Goal: Task Accomplishment & Management: Manage account settings

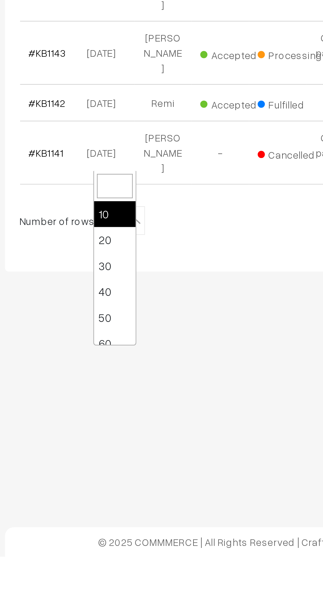
scroll to position [53, 0]
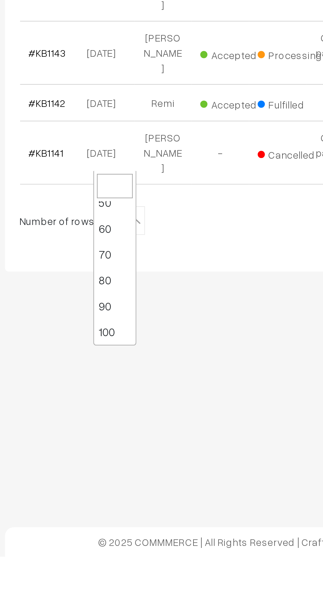
select select "100"
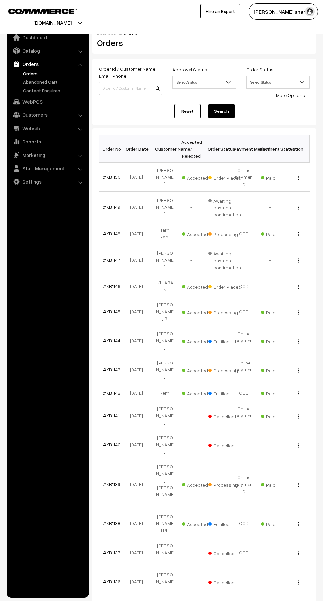
scroll to position [3, 0]
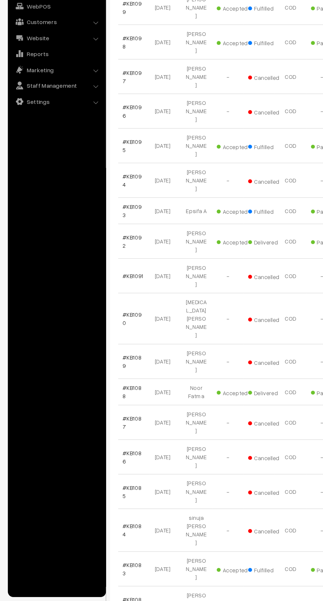
scroll to position [1629, 0]
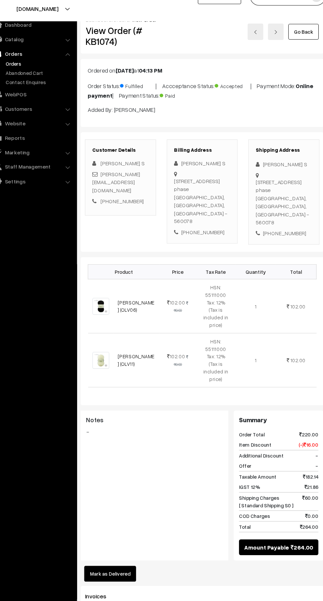
click at [130, 536] on button "Mark as Delivered" at bounding box center [120, 543] width 48 height 15
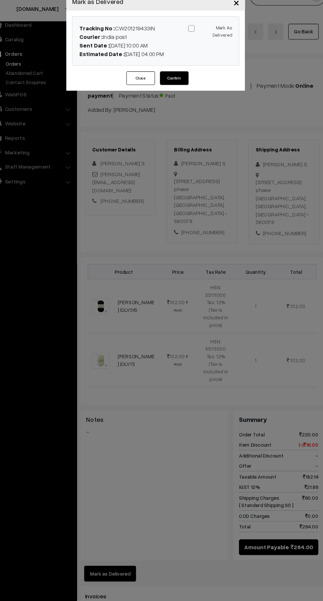
click at [194, 41] on span at bounding box center [195, 41] width 6 height 6
click at [208, 41] on input "Mark As Delivered" at bounding box center [210, 40] width 4 height 4
click at [194, 41] on span at bounding box center [195, 41] width 6 height 6
click at [208, 41] on input "Mark As Delivered" at bounding box center [210, 40] width 4 height 4
checkbox input "false"
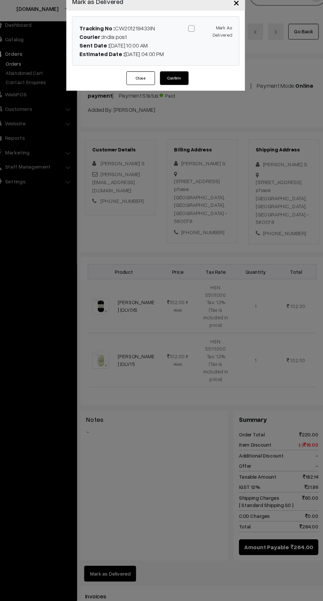
click at [186, 90] on button "Confirm" at bounding box center [179, 86] width 26 height 13
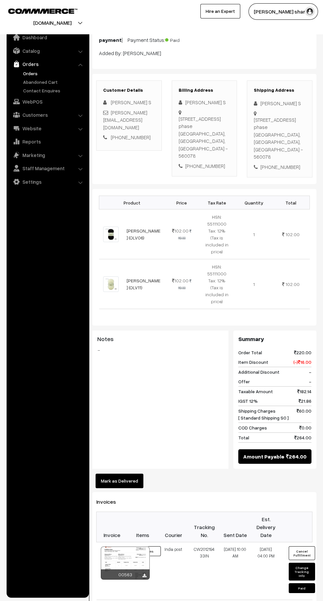
scroll to position [64, 0]
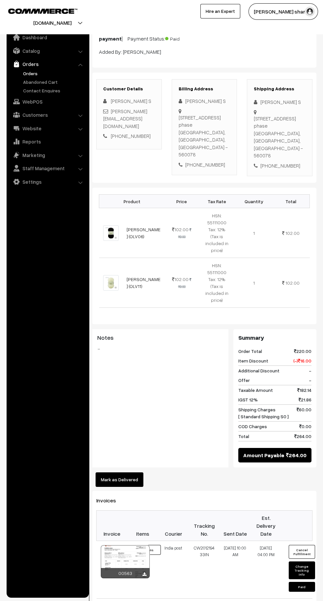
click at [131, 472] on button "Mark as Delivered" at bounding box center [120, 479] width 48 height 15
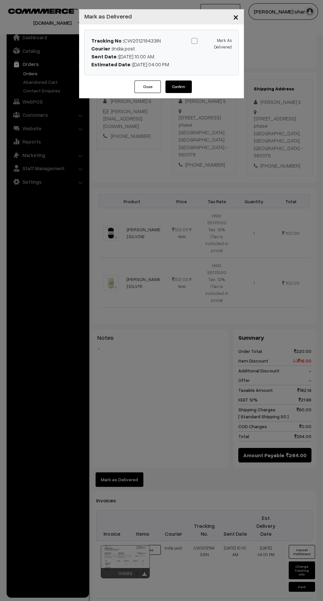
click at [194, 41] on span at bounding box center [195, 41] width 6 height 6
click at [208, 41] on input "Mark As Delivered" at bounding box center [210, 40] width 4 height 4
checkbox input "true"
click at [178, 90] on button "Confirm" at bounding box center [179, 86] width 26 height 13
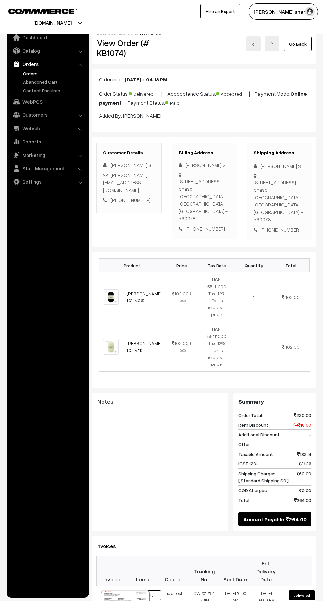
click at [298, 44] on link "Go Back" at bounding box center [298, 44] width 28 height 15
